Goal: Information Seeking & Learning: Learn about a topic

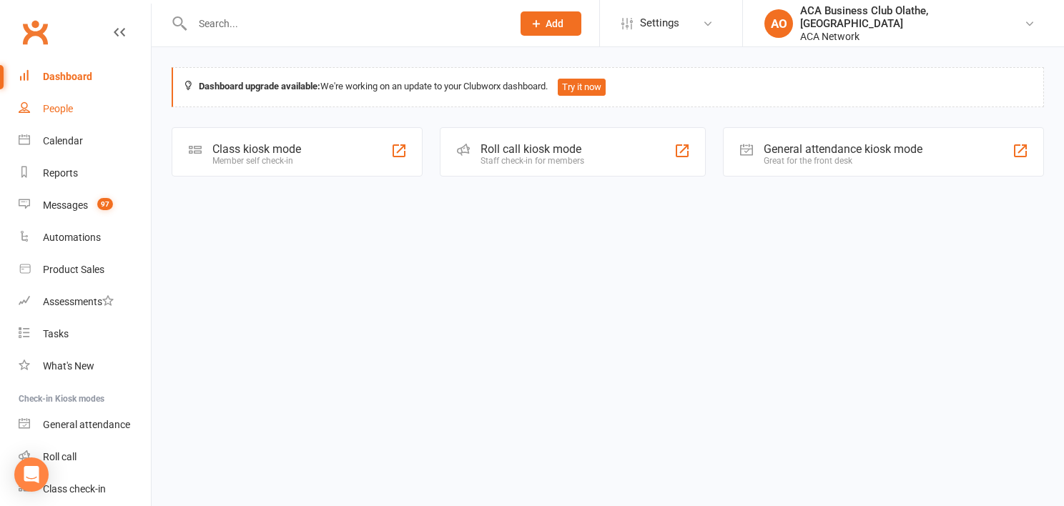
click at [77, 109] on link "People" at bounding box center [85, 109] width 132 height 32
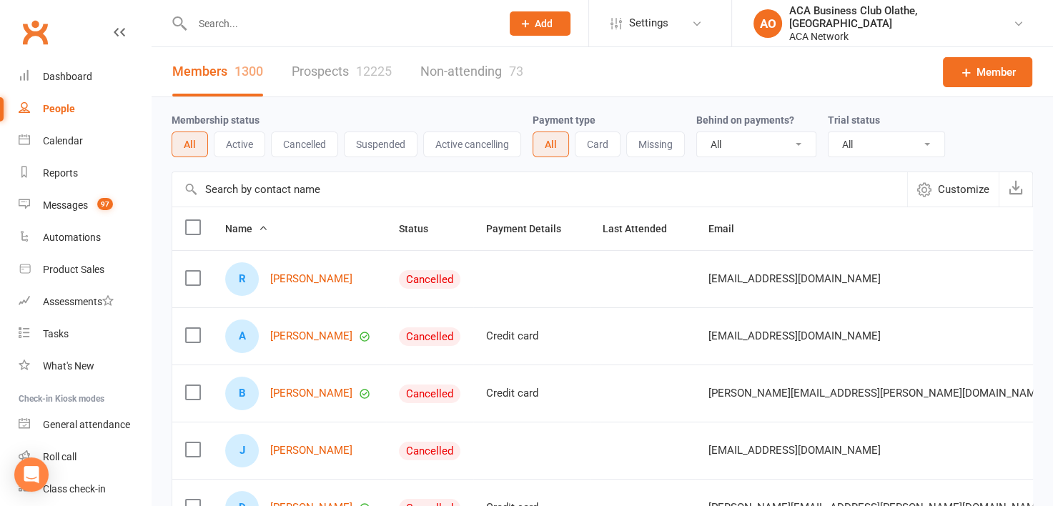
click at [325, 61] on link "Prospects 12225" at bounding box center [342, 71] width 100 height 49
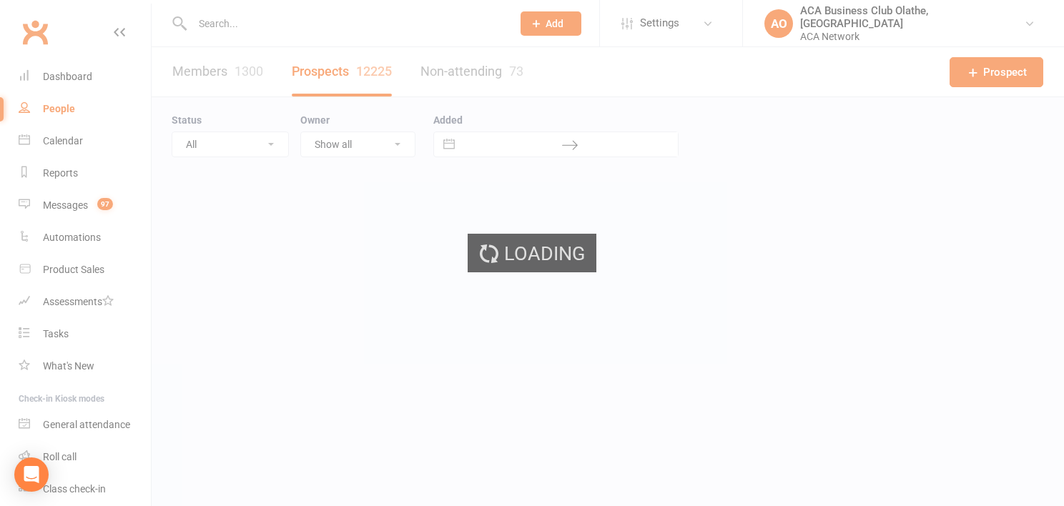
select select "100"
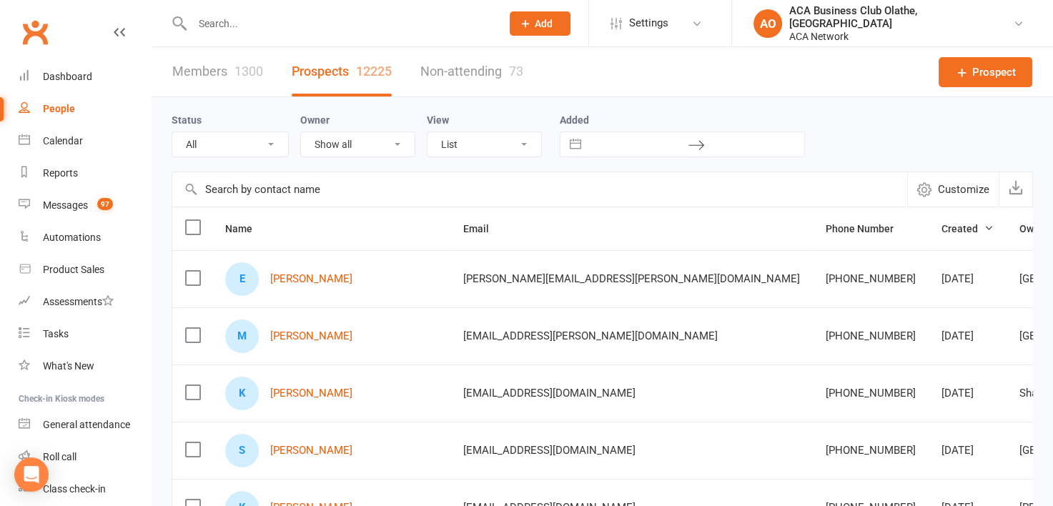
drag, startPoint x: 1057, startPoint y: 34, endPoint x: 691, endPoint y: 66, distance: 367.4
click at [691, 66] on div "Members 1300 Prospects 12225 Non-attending 73 Prospect" at bounding box center [603, 72] width 902 height 50
click at [710, 29] on link "Settings" at bounding box center [660, 23] width 99 height 32
click at [633, 79] on div "Members 1300 Prospects 12225 Non-attending 73 Prospect" at bounding box center [603, 72] width 902 height 50
click at [393, 147] on select "Show all [PERSON_NAME] [PERSON_NAME] ACA Global ACA Marketing [PERSON_NAME] [GE…" at bounding box center [358, 144] width 114 height 24
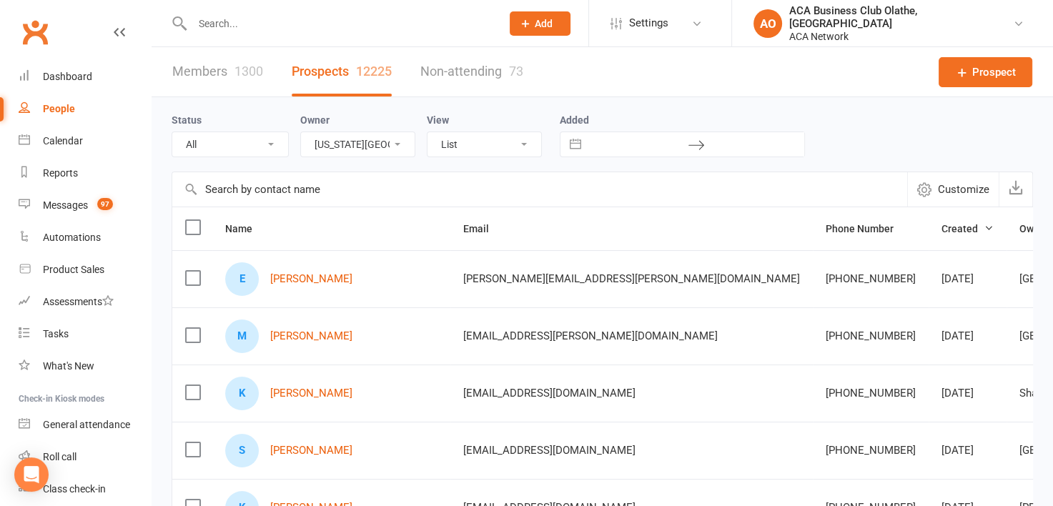
click at [301, 132] on select "Show all [PERSON_NAME] [PERSON_NAME] ACA Global ACA Marketing [PERSON_NAME] [GE…" at bounding box center [358, 144] width 114 height 24
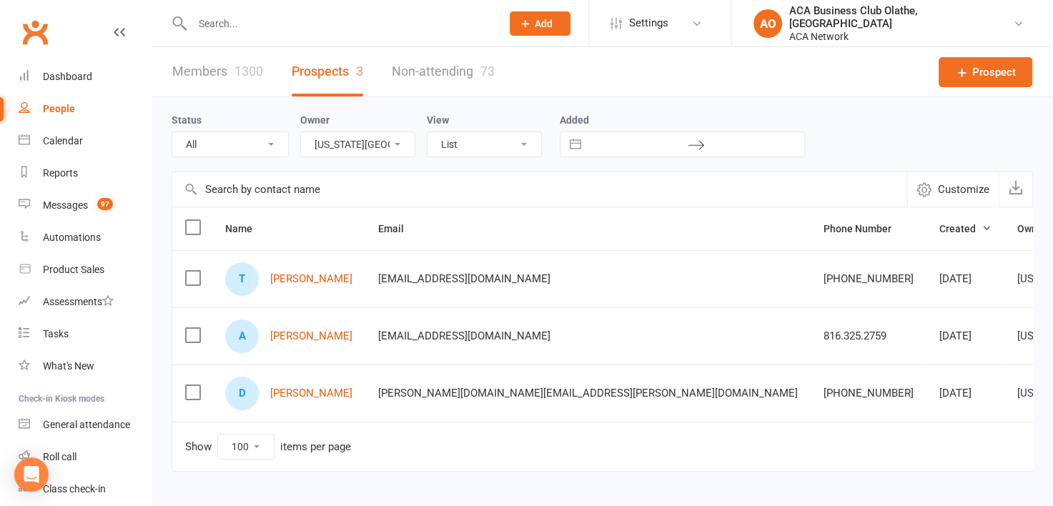
click at [355, 77] on link "Prospects 3" at bounding box center [327, 71] width 71 height 49
click at [405, 144] on select "Show all [PERSON_NAME] [PERSON_NAME] ACA Global ACA Marketing [PERSON_NAME] [GE…" at bounding box center [358, 144] width 114 height 24
select select "50893"
click at [301, 132] on select "Show all [PERSON_NAME] [PERSON_NAME] ACA Global ACA Marketing [PERSON_NAME] [GE…" at bounding box center [358, 144] width 114 height 24
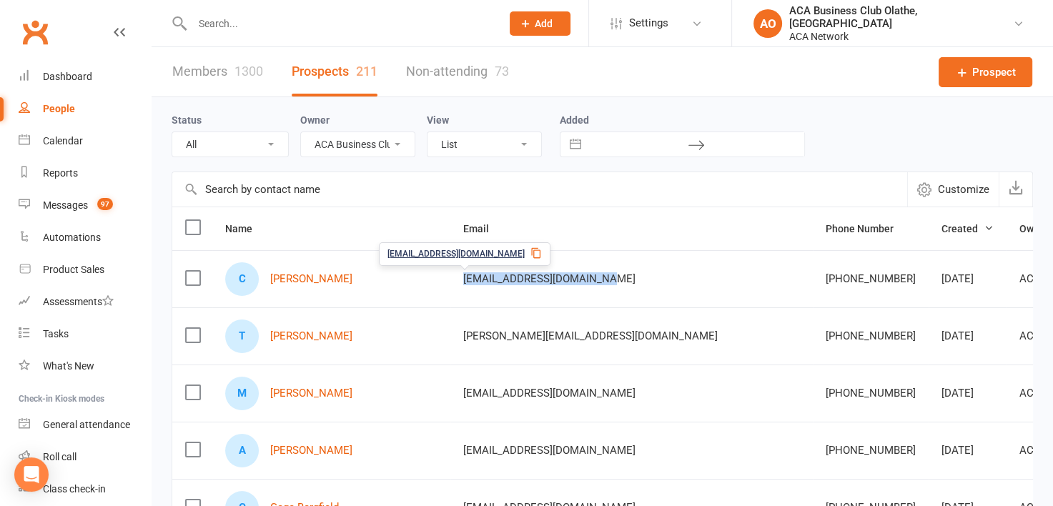
drag, startPoint x: 556, startPoint y: 280, endPoint x: 392, endPoint y: 295, distance: 164.4
click at [450, 295] on td "[EMAIL_ADDRESS][DOMAIN_NAME]" at bounding box center [631, 278] width 362 height 57
copy span "[EMAIL_ADDRESS][DOMAIN_NAME]"
click at [355, 276] on div "C [PERSON_NAME]" at bounding box center [331, 279] width 212 height 34
drag, startPoint x: 355, startPoint y: 276, endPoint x: 269, endPoint y: 280, distance: 86.6
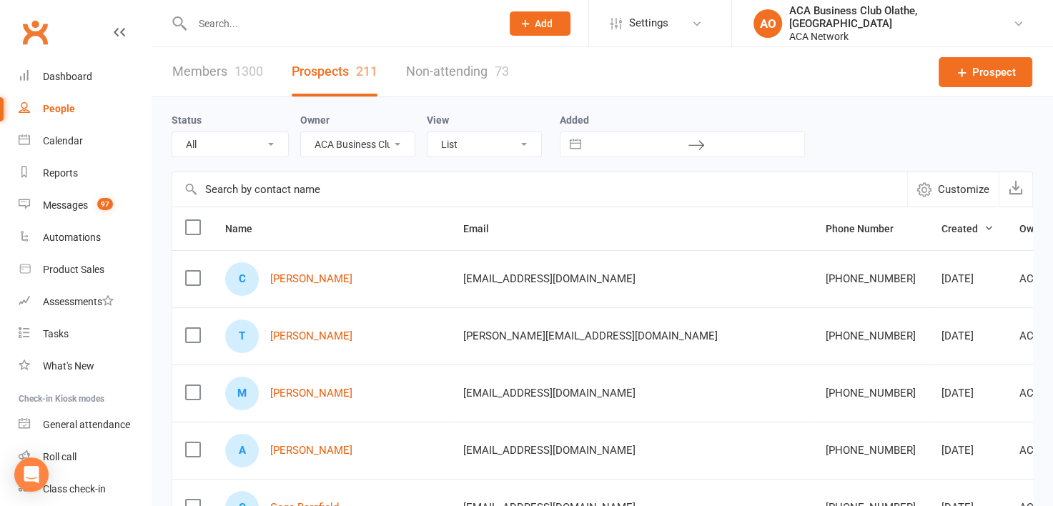
click at [269, 280] on div "C [PERSON_NAME]" at bounding box center [331, 279] width 212 height 34
copy link "[PERSON_NAME]"
click at [308, 335] on link "[PERSON_NAME]" at bounding box center [311, 336] width 82 height 12
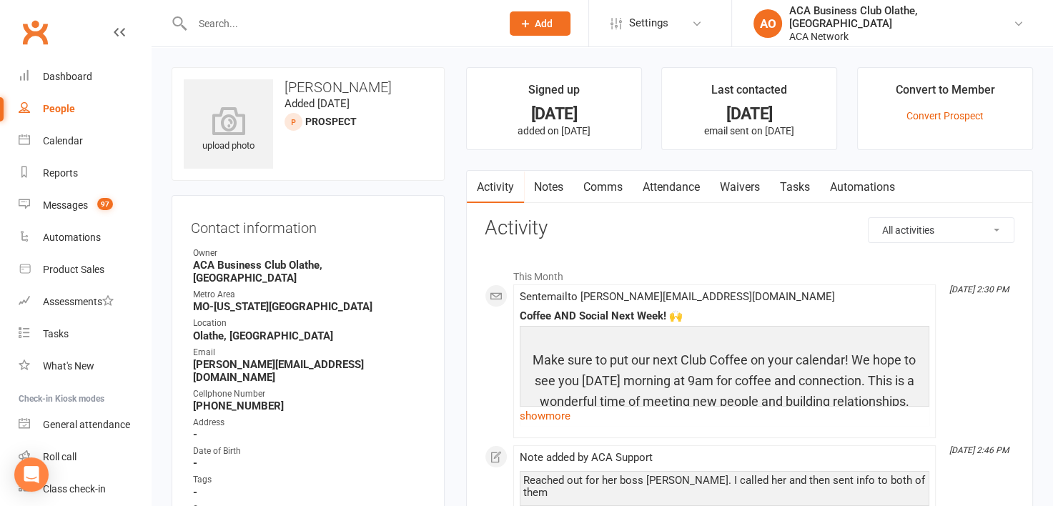
click at [546, 184] on link "Notes" at bounding box center [548, 187] width 49 height 33
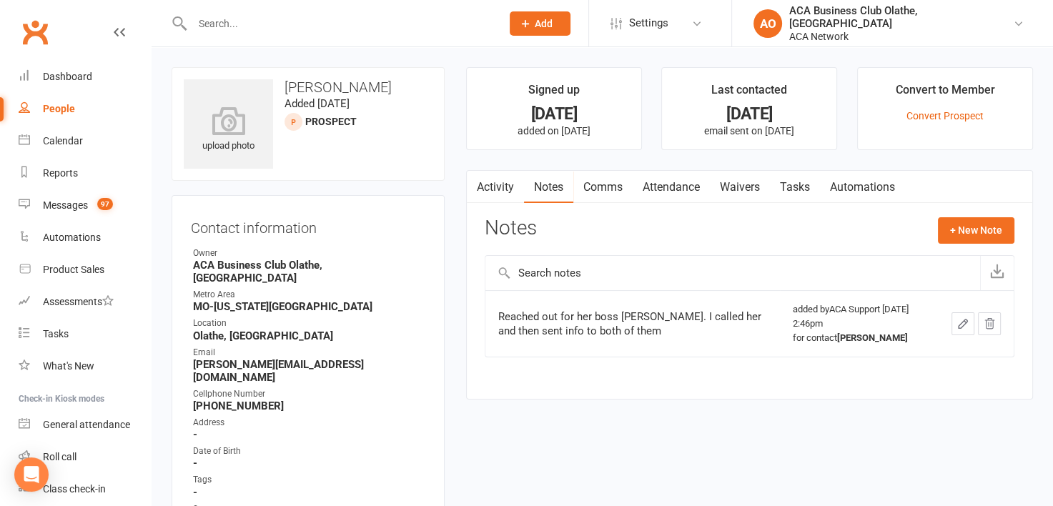
click at [500, 186] on link "Activity" at bounding box center [495, 187] width 57 height 33
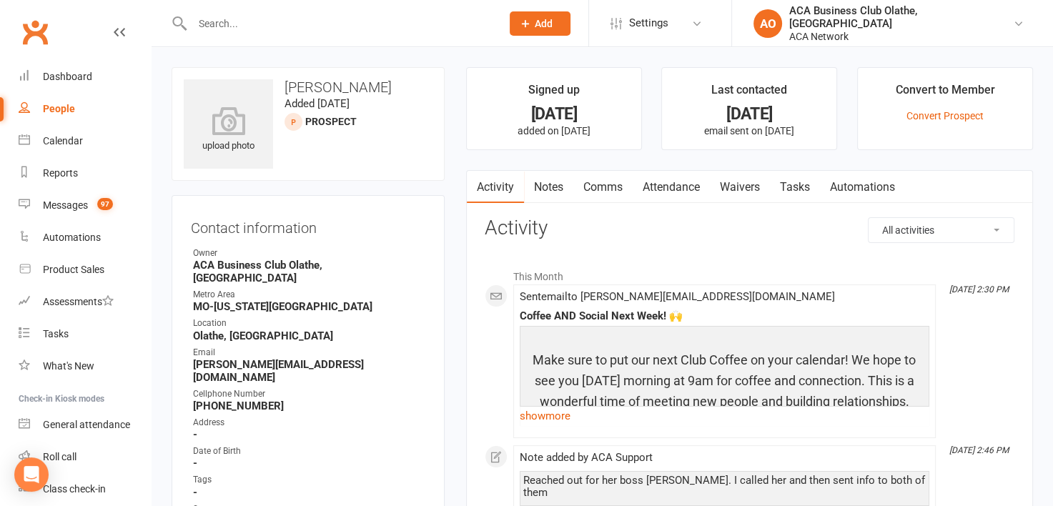
click at [51, 106] on div "People" at bounding box center [59, 108] width 32 height 11
select select "50893"
select select "100"
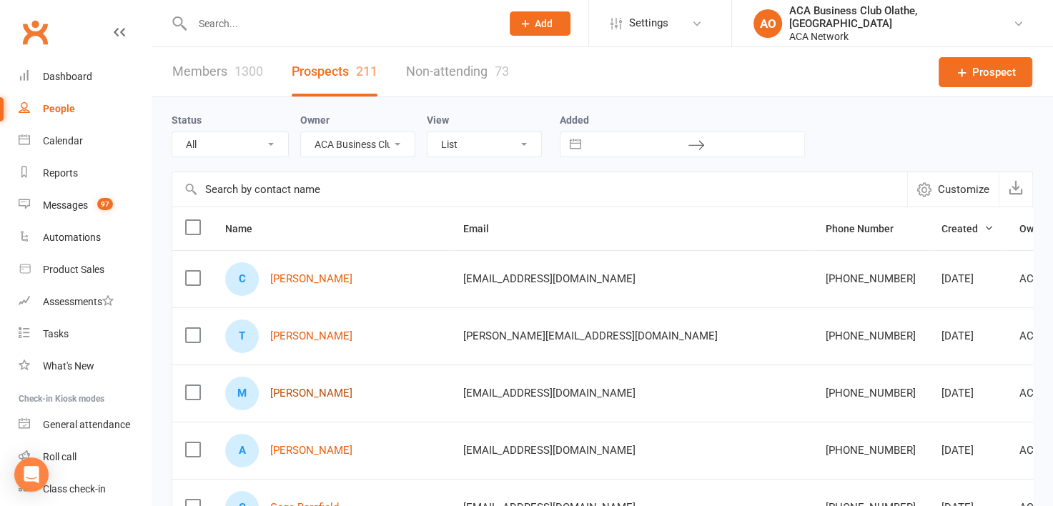
click at [302, 388] on link "[PERSON_NAME]" at bounding box center [311, 394] width 82 height 12
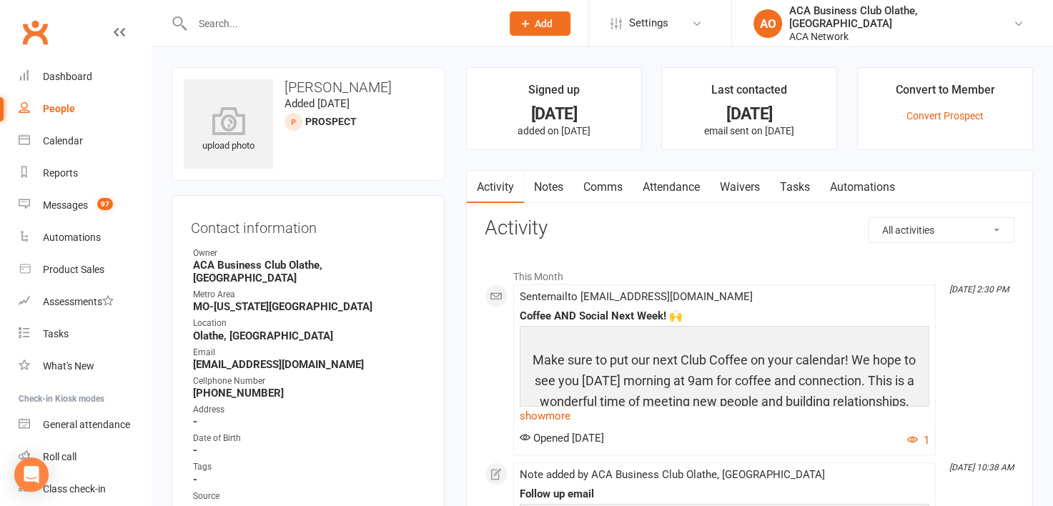
click at [553, 190] on link "Notes" at bounding box center [548, 187] width 49 height 33
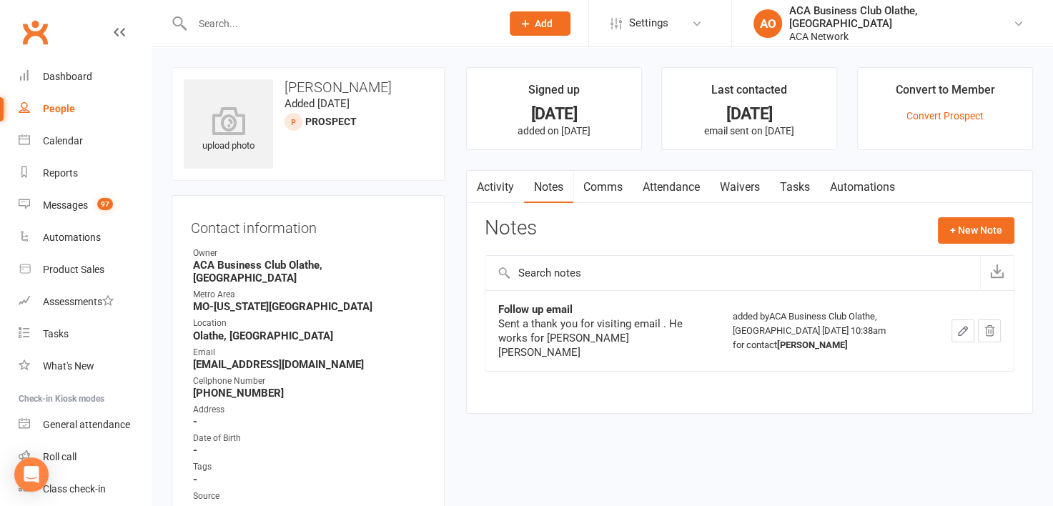
click at [66, 109] on div "People" at bounding box center [59, 108] width 32 height 11
select select "50893"
select select "100"
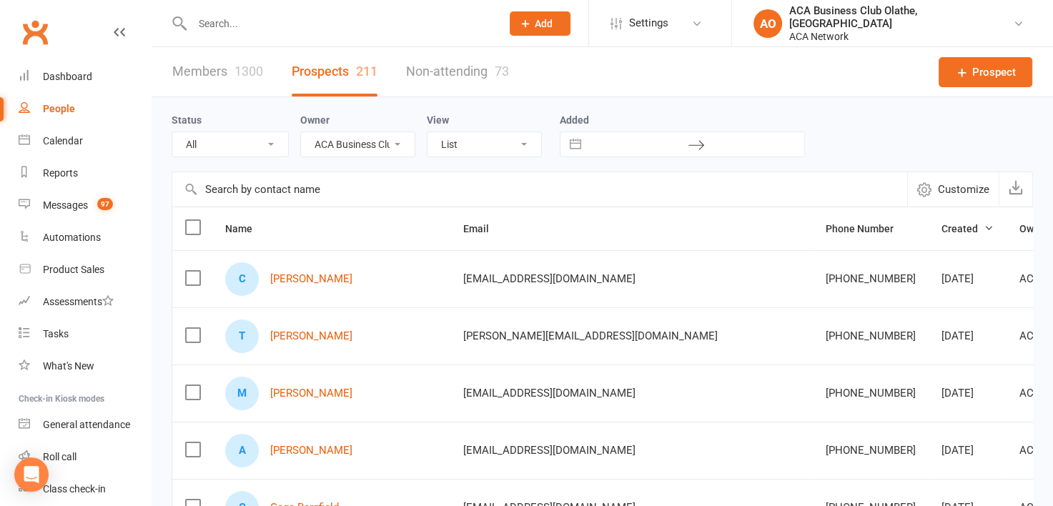
click at [400, 144] on select "Show all [PERSON_NAME] [PERSON_NAME] ACA Global ACA Marketing [PERSON_NAME] [GE…" at bounding box center [358, 144] width 114 height 24
click at [301, 132] on select "Show all [PERSON_NAME] [PERSON_NAME] ACA Global ACA Marketing [PERSON_NAME] [GE…" at bounding box center [358, 144] width 114 height 24
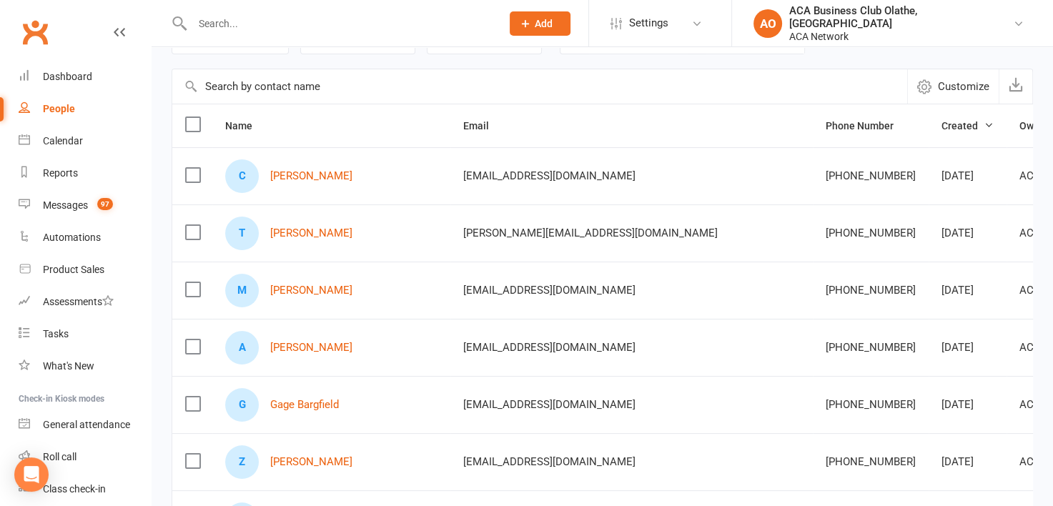
scroll to position [206, 0]
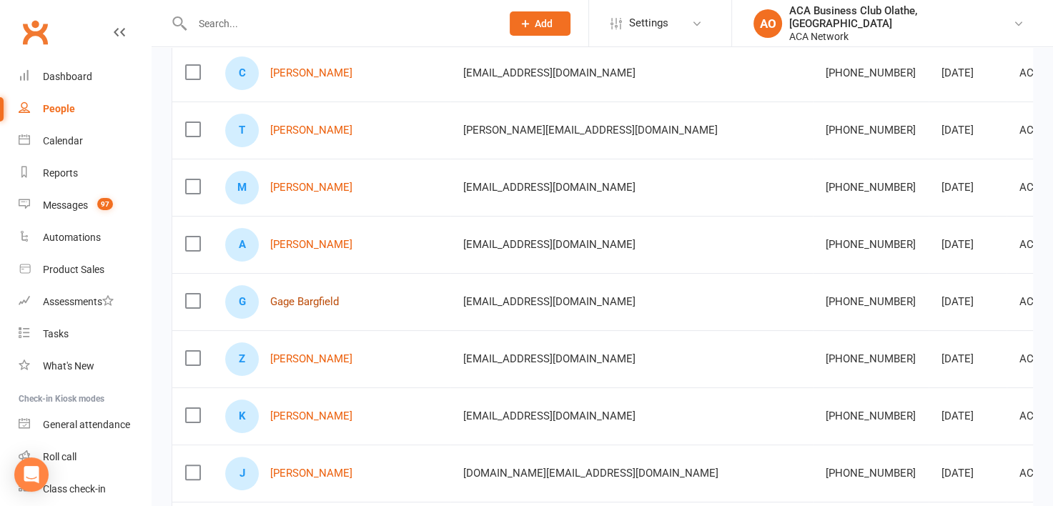
click at [300, 300] on link "Gage Bargfield" at bounding box center [304, 302] width 69 height 12
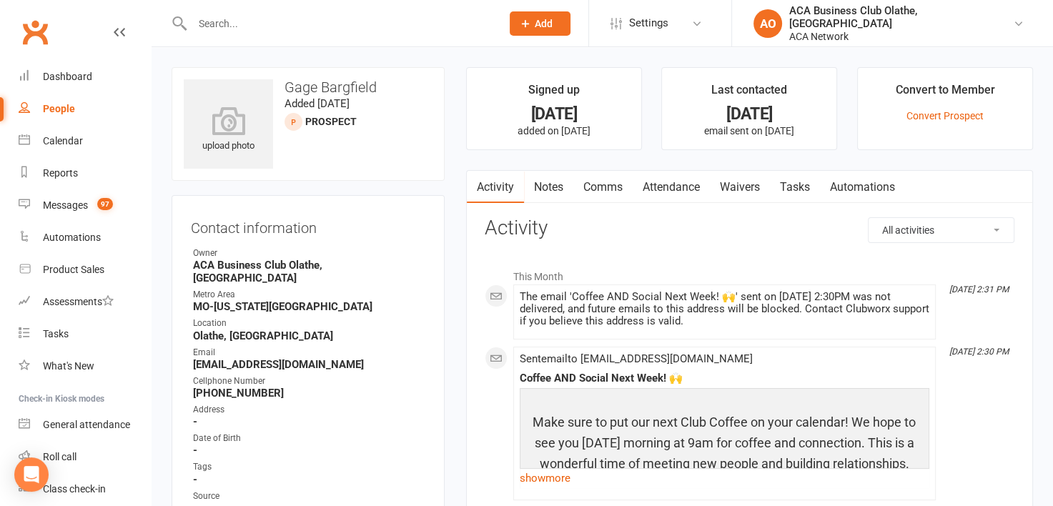
click at [547, 189] on link "Notes" at bounding box center [548, 187] width 49 height 33
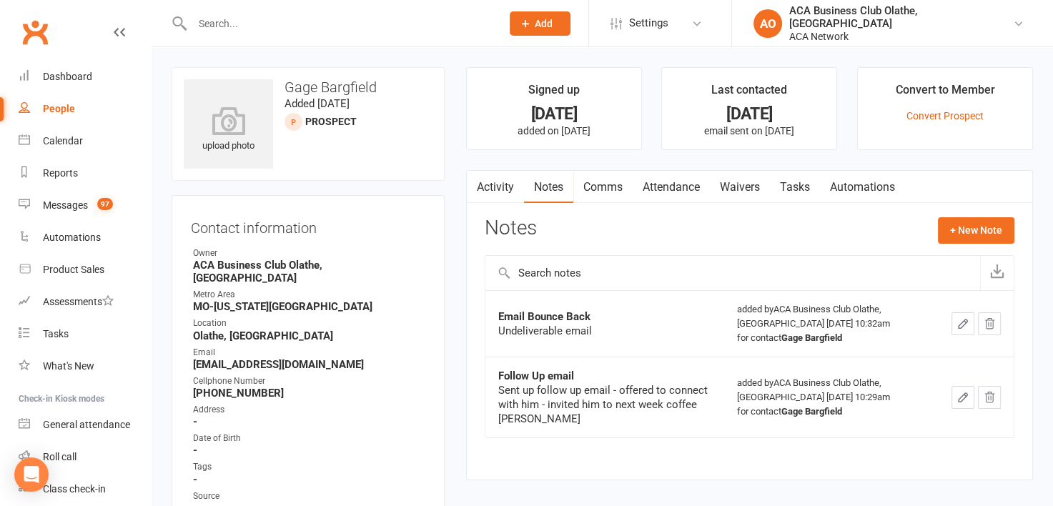
click at [66, 112] on div "People" at bounding box center [59, 108] width 32 height 11
select select "50893"
select select "100"
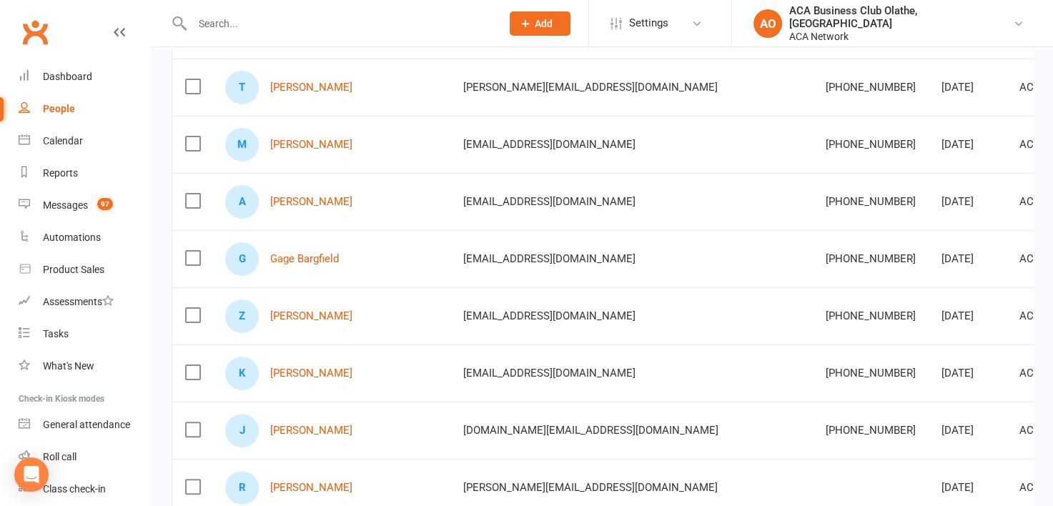
scroll to position [251, 0]
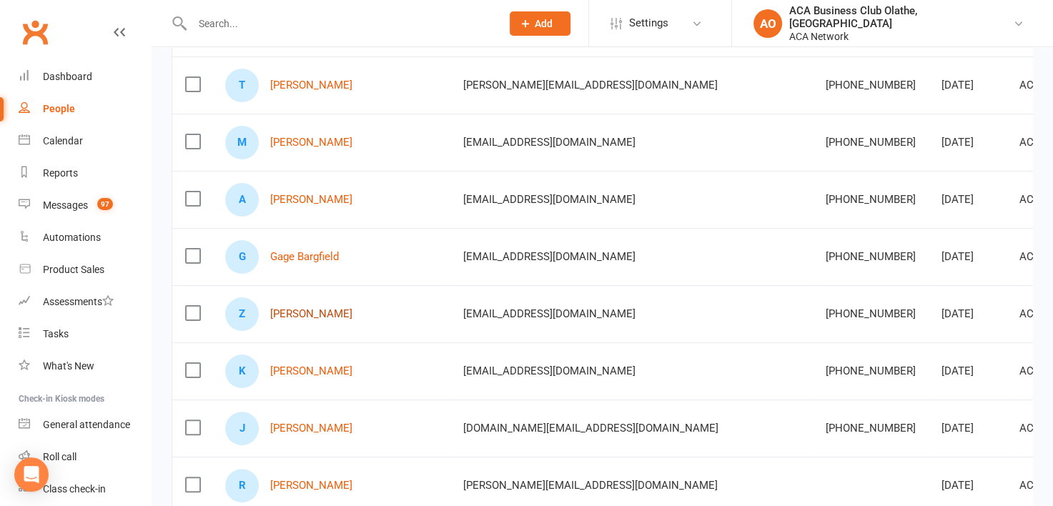
click at [316, 309] on link "[PERSON_NAME]" at bounding box center [311, 314] width 82 height 12
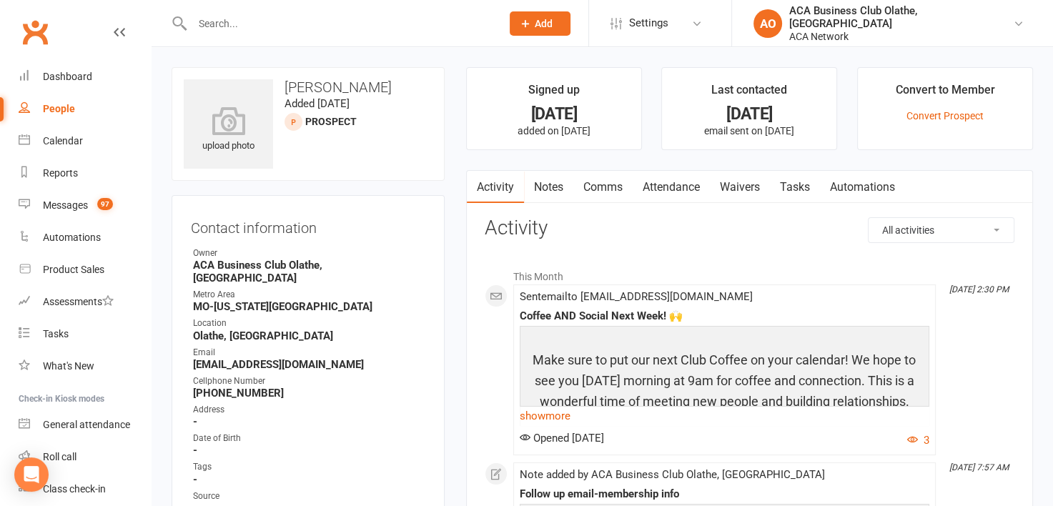
click at [555, 190] on link "Notes" at bounding box center [548, 187] width 49 height 33
